Goal: Information Seeking & Learning: Learn about a topic

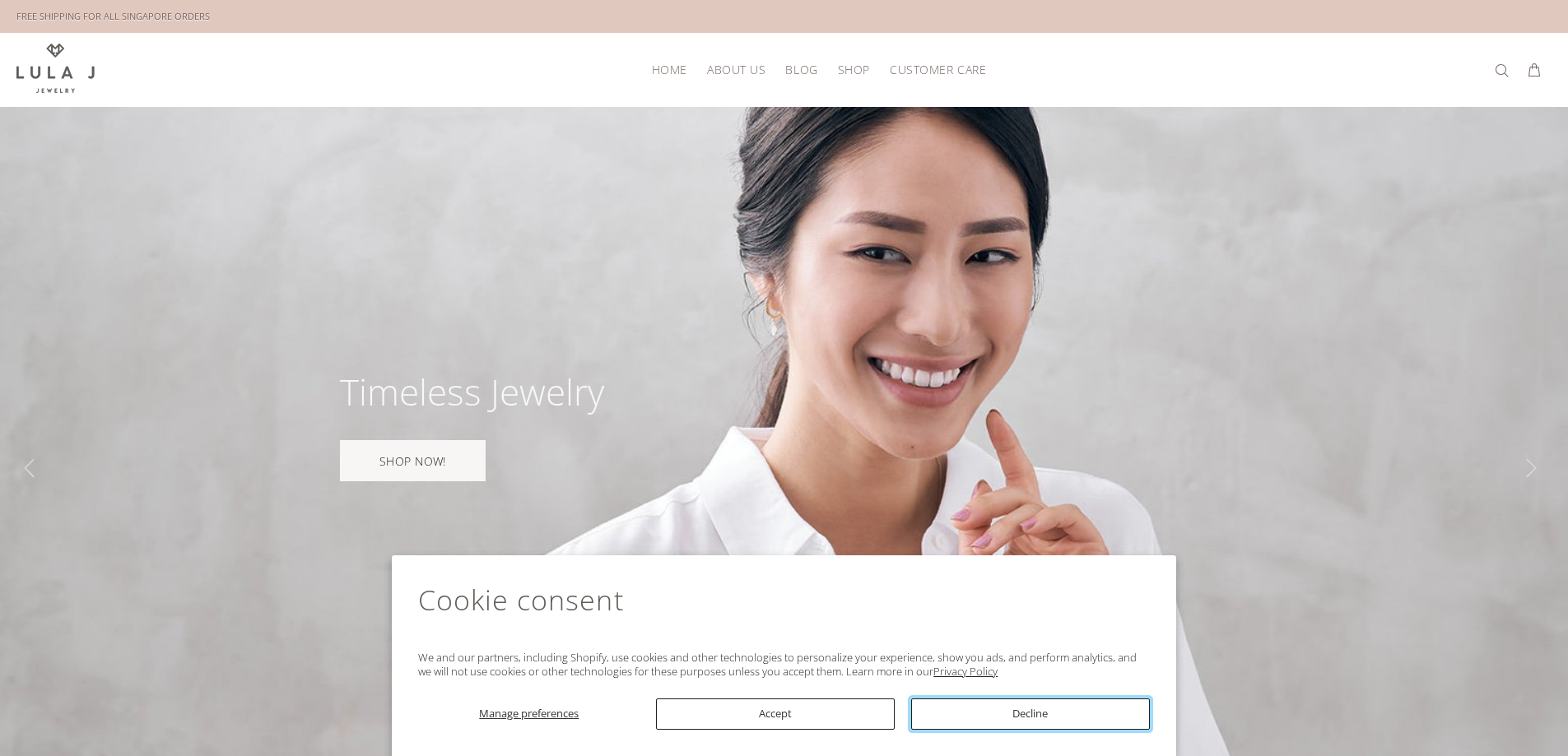
click at [1056, 709] on button "Decline" at bounding box center [1030, 714] width 239 height 31
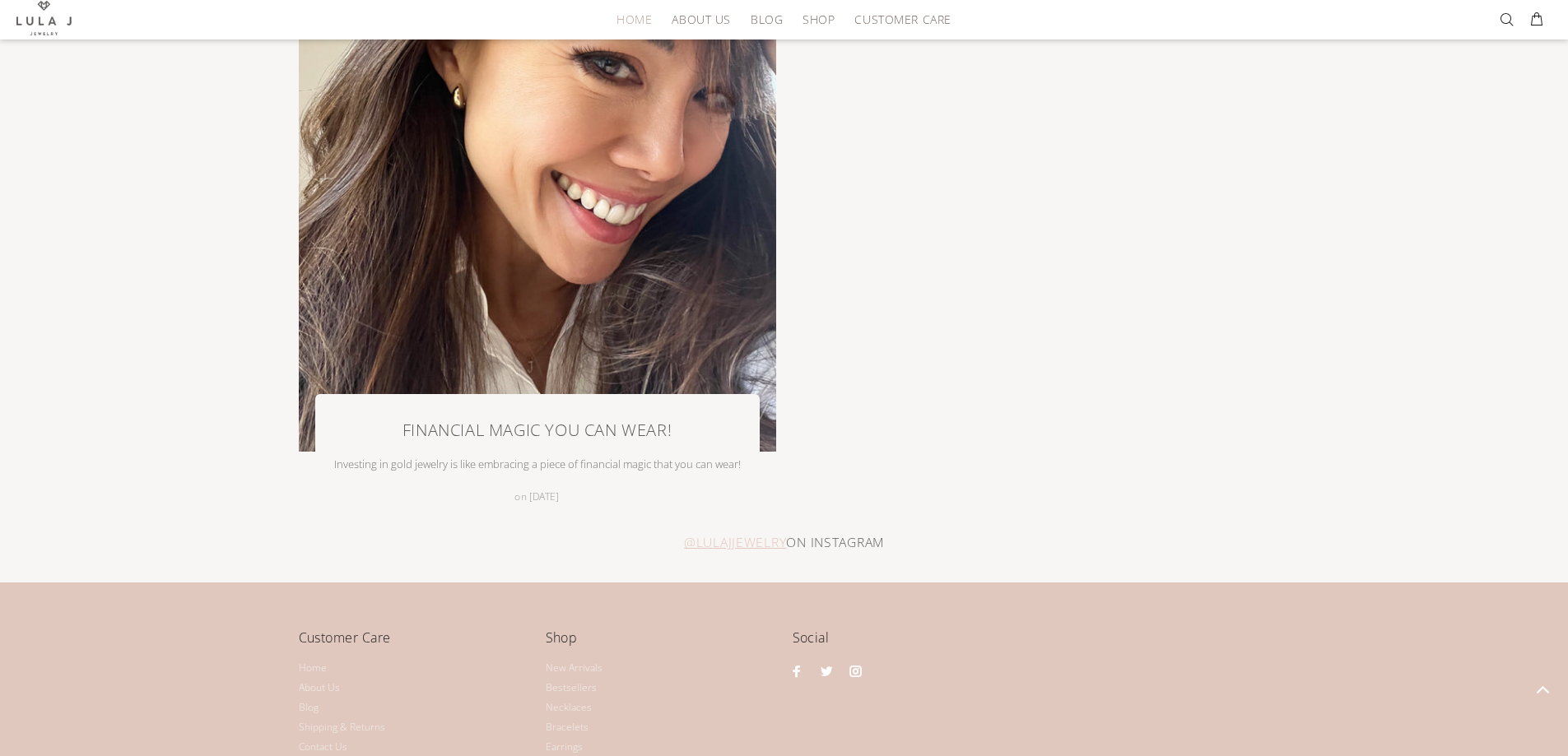
scroll to position [3802, 0]
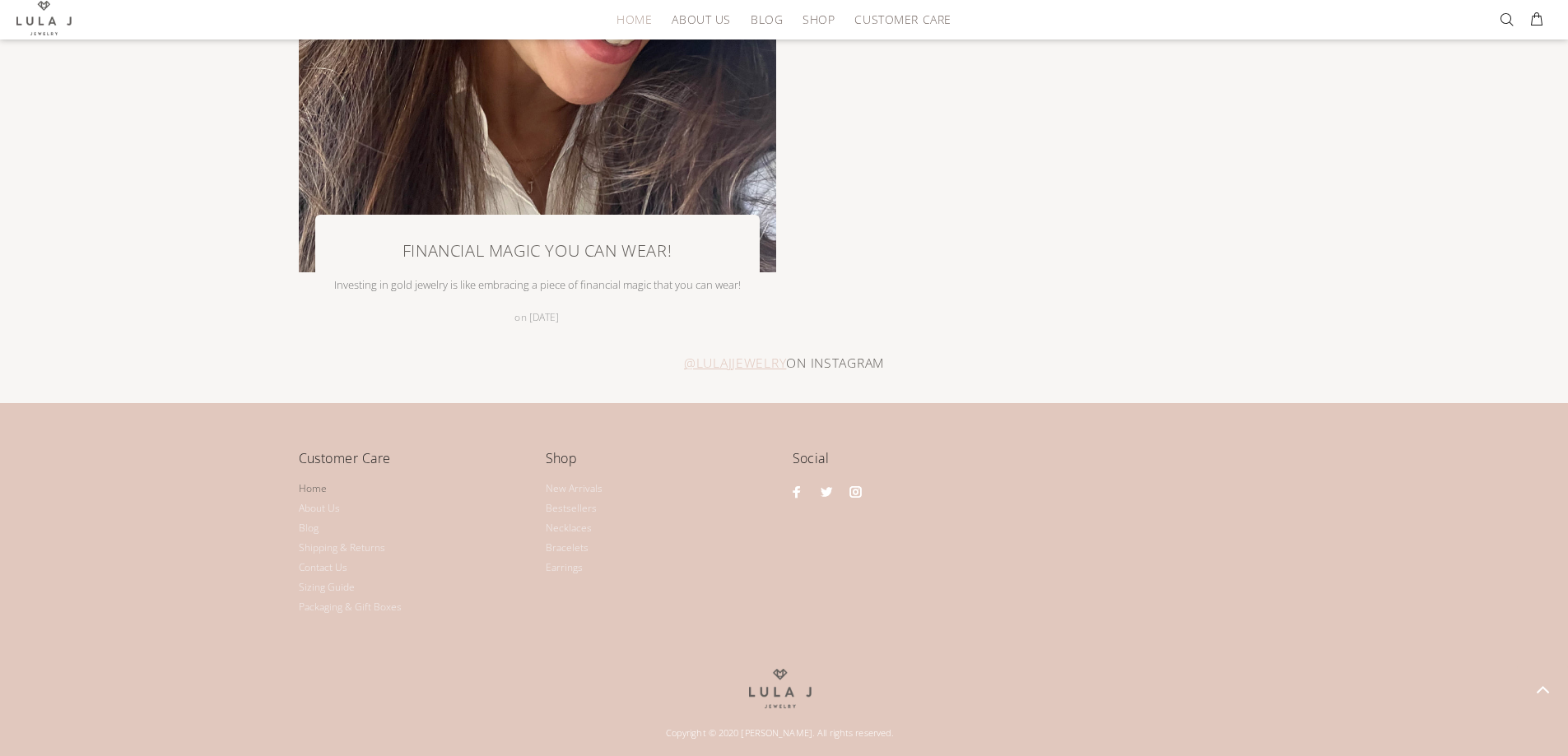
click at [317, 488] on link "Home" at bounding box center [313, 488] width 28 height 20
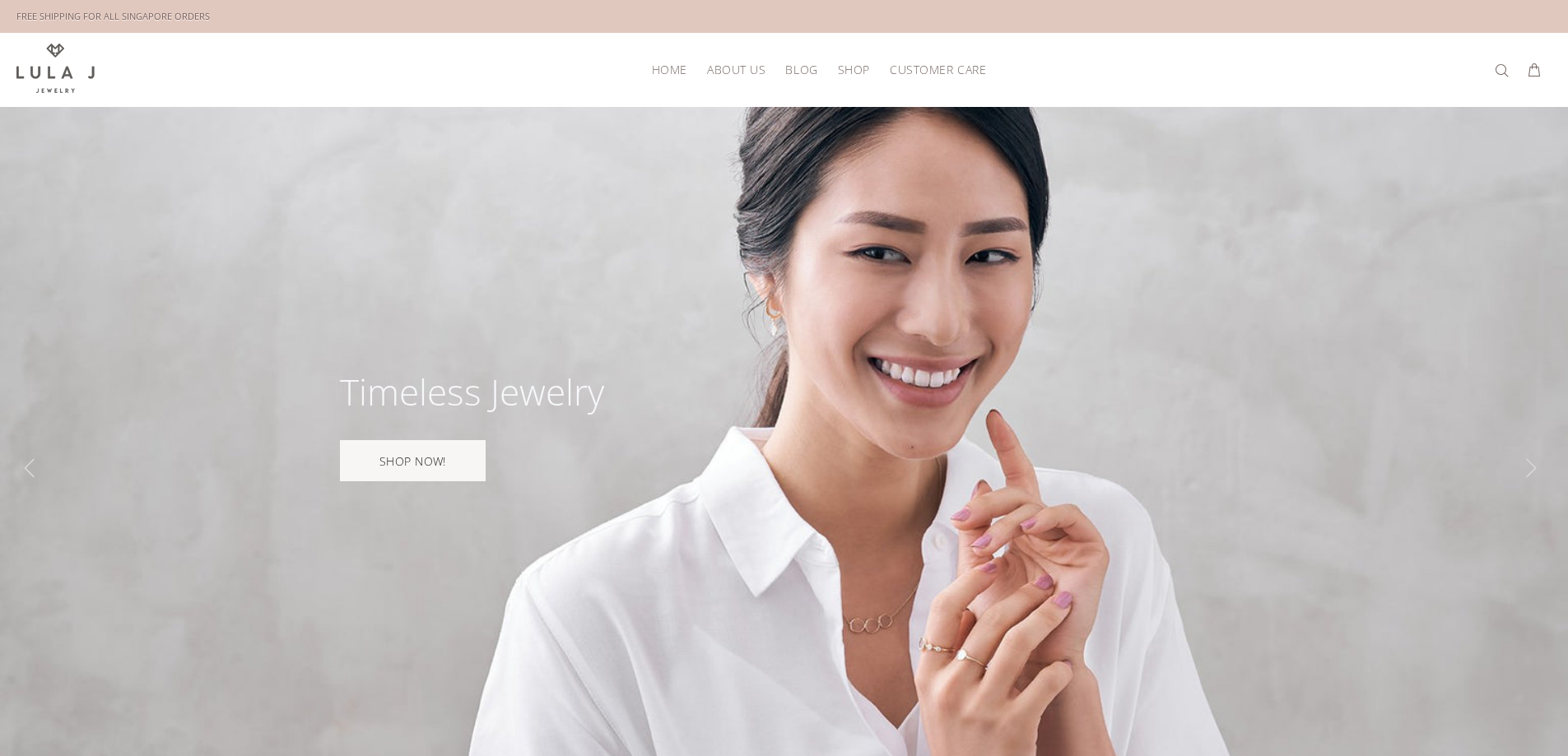
click at [735, 70] on span "About Us" at bounding box center [736, 69] width 58 height 12
